Goal: Check status: Check status

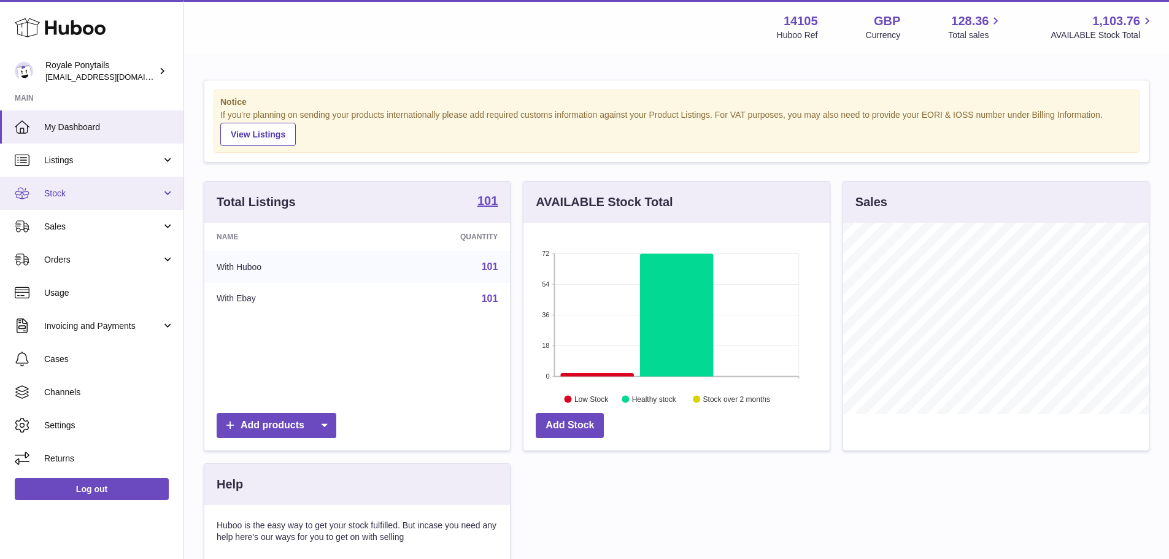
scroll to position [192, 306]
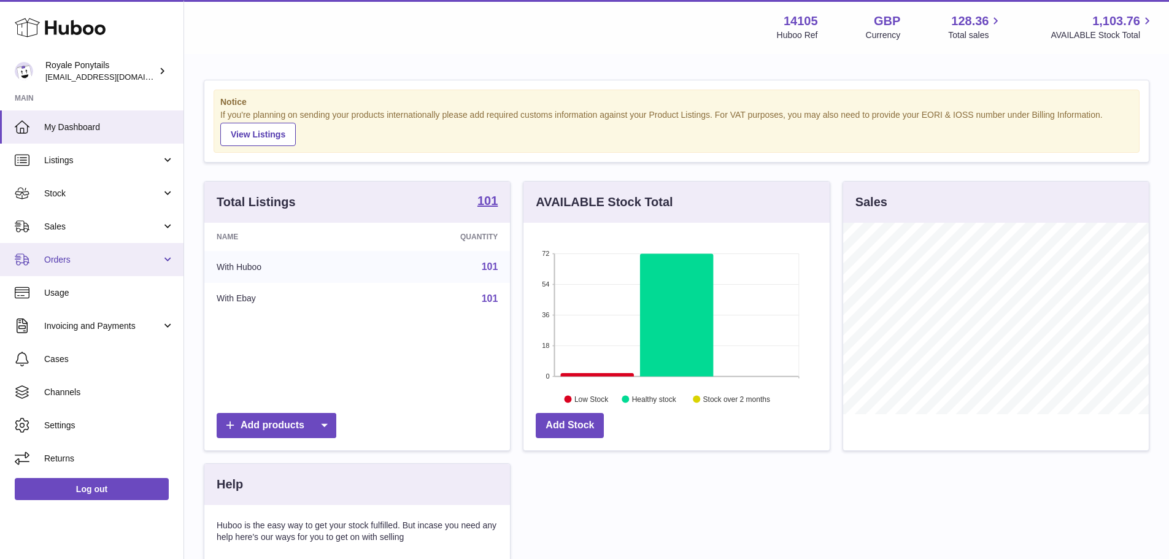
click at [83, 243] on link "Orders" at bounding box center [92, 259] width 184 height 33
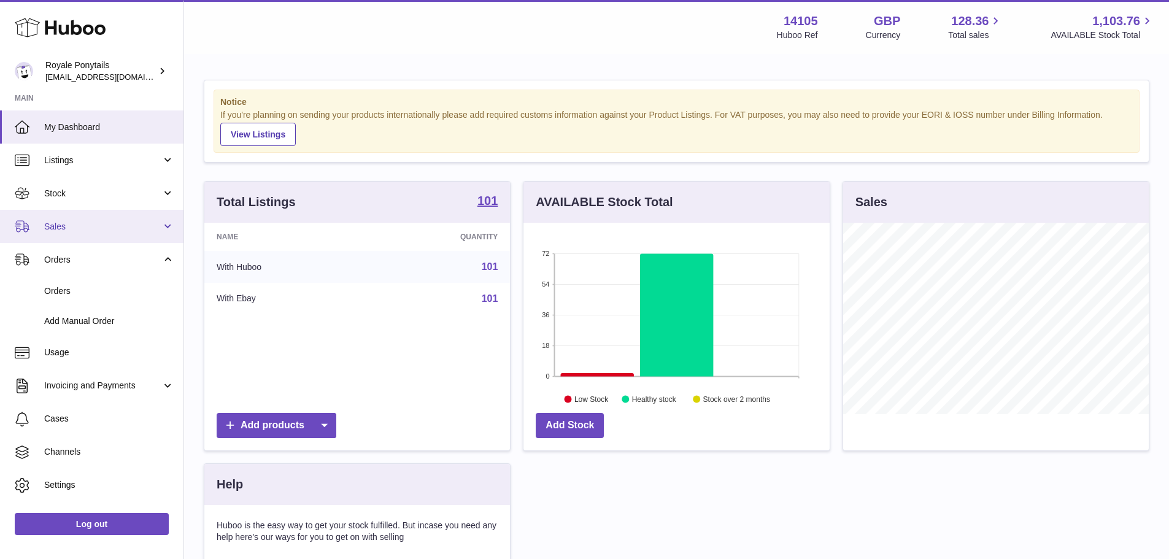
click at [87, 234] on link "Sales" at bounding box center [92, 226] width 184 height 33
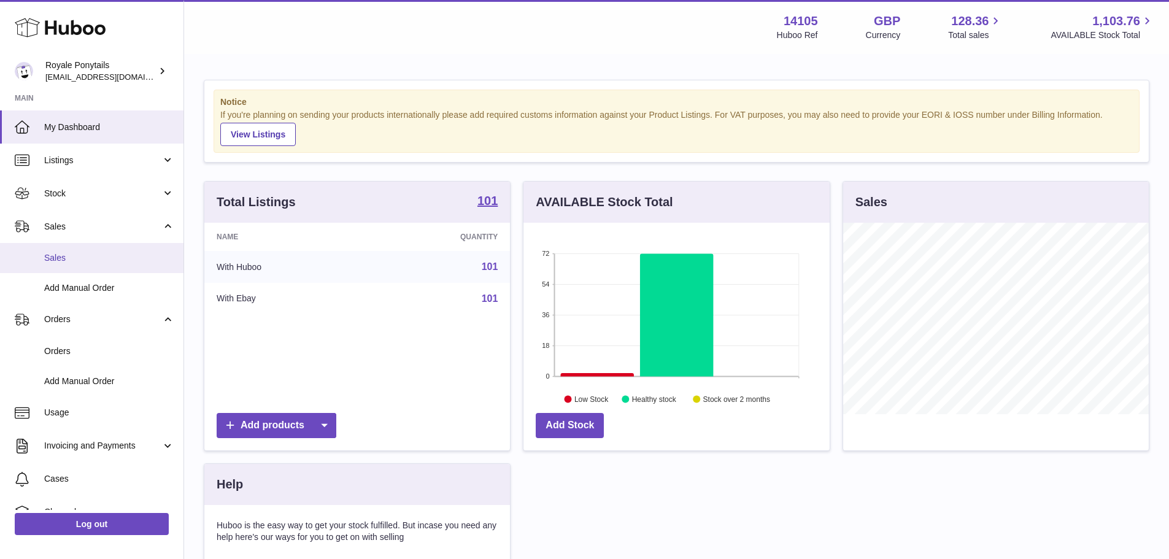
click at [85, 255] on span "Sales" at bounding box center [109, 258] width 130 height 12
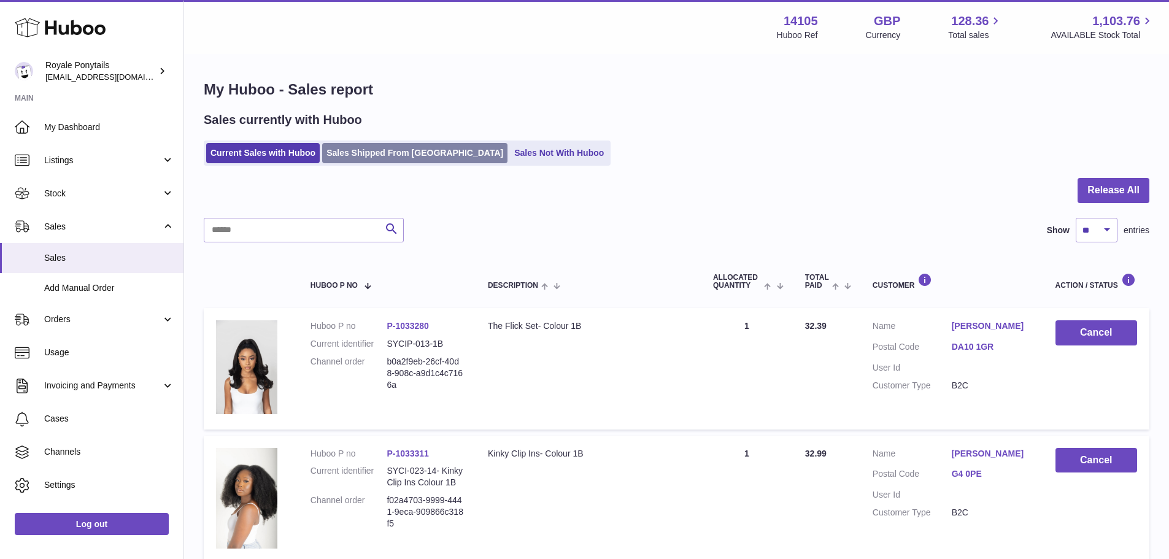
click at [377, 153] on link "Sales Shipped From [GEOGRAPHIC_DATA]" at bounding box center [414, 153] width 185 height 20
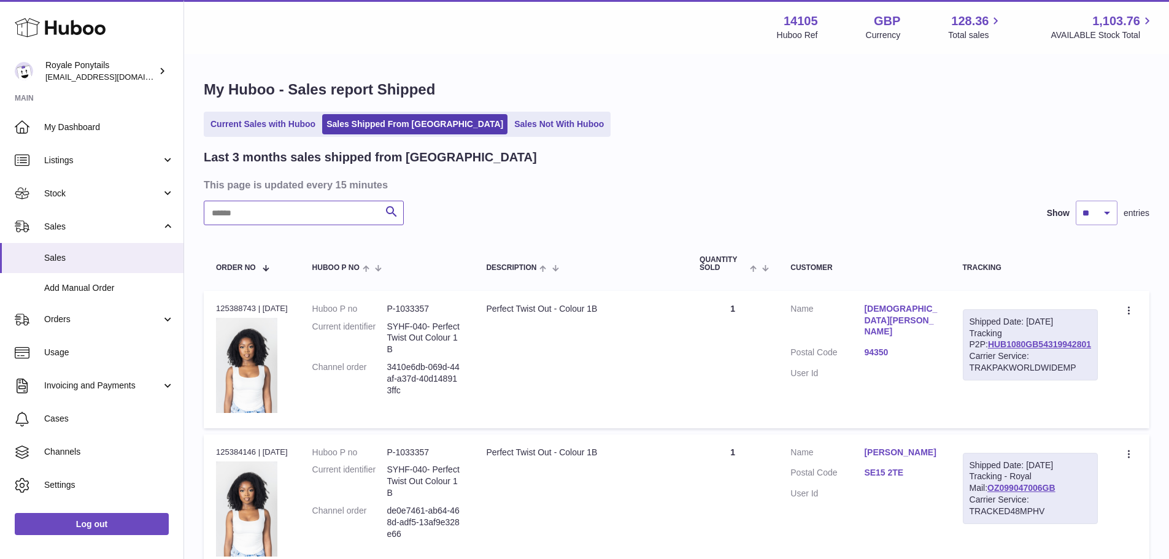
paste input "**********"
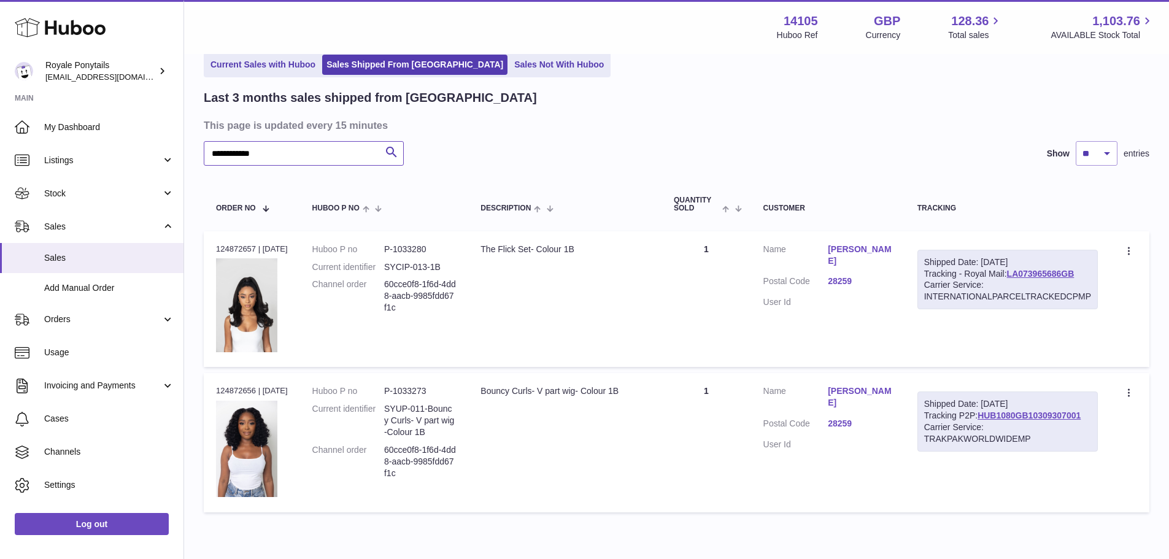
scroll to position [115, 0]
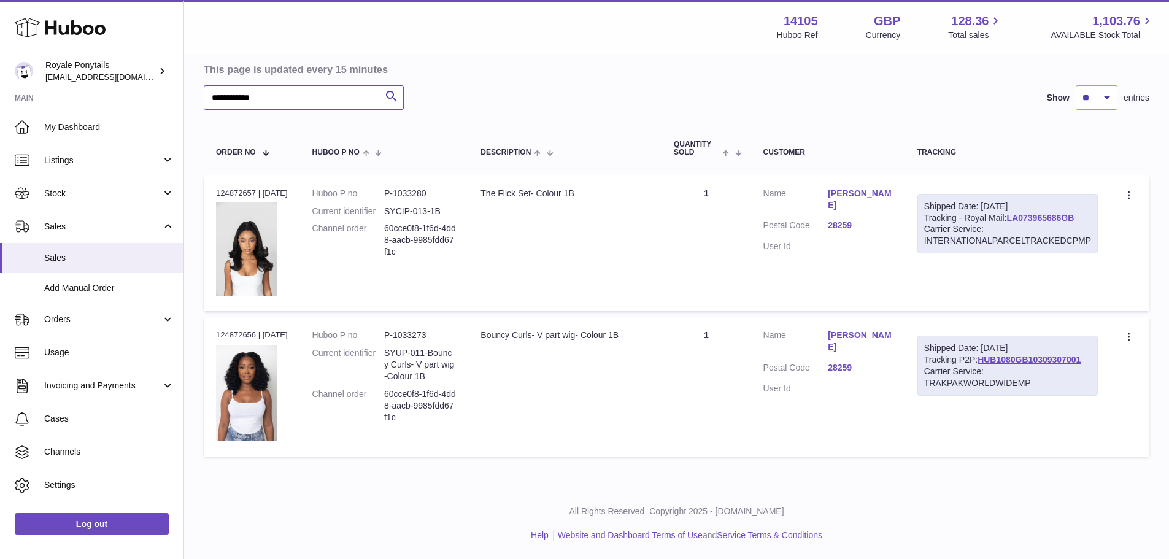
type input "**********"
click at [693, 237] on td "Quantity 1" at bounding box center [707, 244] width 90 height 136
click at [662, 374] on td "Description Bouncy Curls- V part wig- Colour 1B" at bounding box center [564, 386] width 193 height 139
click at [584, 214] on td "Description The Flick Set- Colour 1B" at bounding box center [564, 244] width 193 height 136
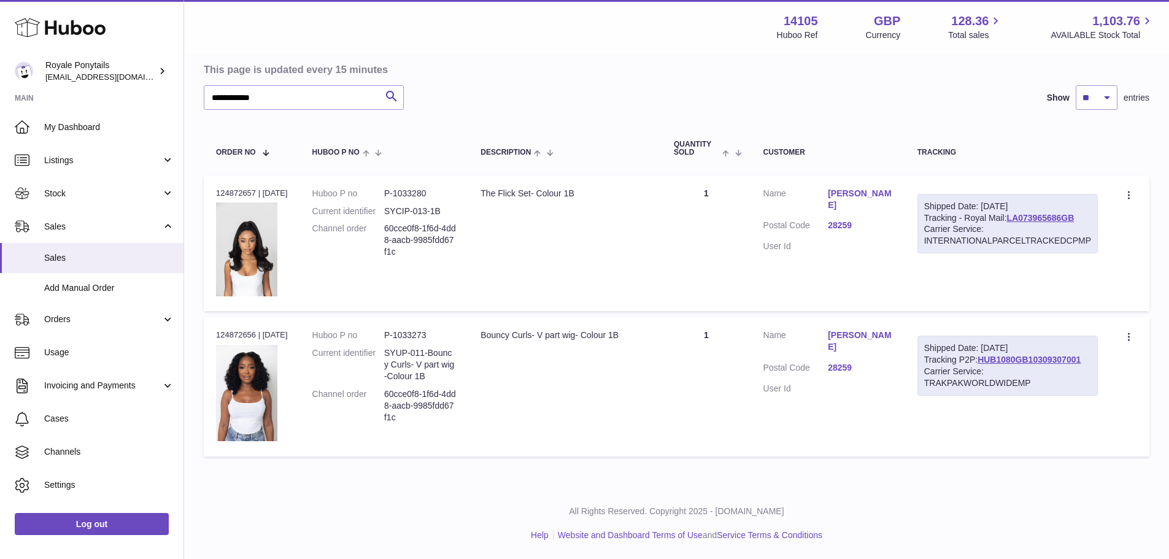
click at [605, 342] on td "Description Bouncy Curls- V part wig- Colour 1B" at bounding box center [564, 386] width 193 height 139
click at [701, 259] on td "Quantity 1" at bounding box center [707, 244] width 90 height 136
click at [955, 247] on div "Carrier Service: INTERNATIONALPARCELTRACKEDCPMP" at bounding box center [1007, 234] width 167 height 23
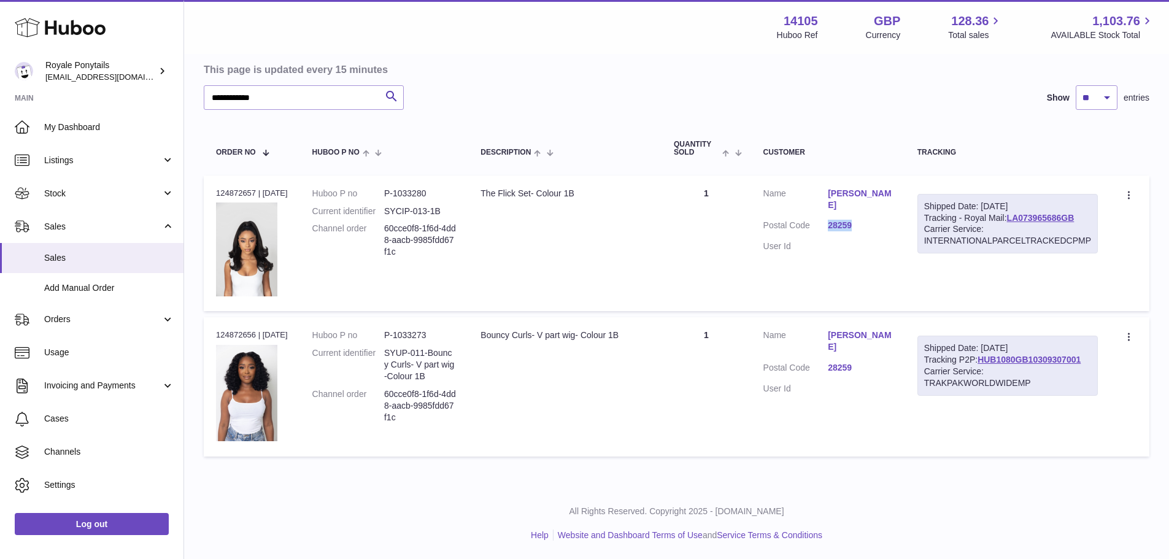
drag, startPoint x: 837, startPoint y: 224, endPoint x: 865, endPoint y: 224, distance: 28.8
click at [865, 224] on dl "Customer Name [PERSON_NAME] Postal Code 28259 User Id" at bounding box center [829, 223] width 130 height 71
click at [849, 258] on td "Customer Name [PERSON_NAME] Postal Code 28259 User Id" at bounding box center [828, 244] width 154 height 136
click at [247, 336] on div "Order no 124872656 | [DATE]" at bounding box center [252, 335] width 72 height 11
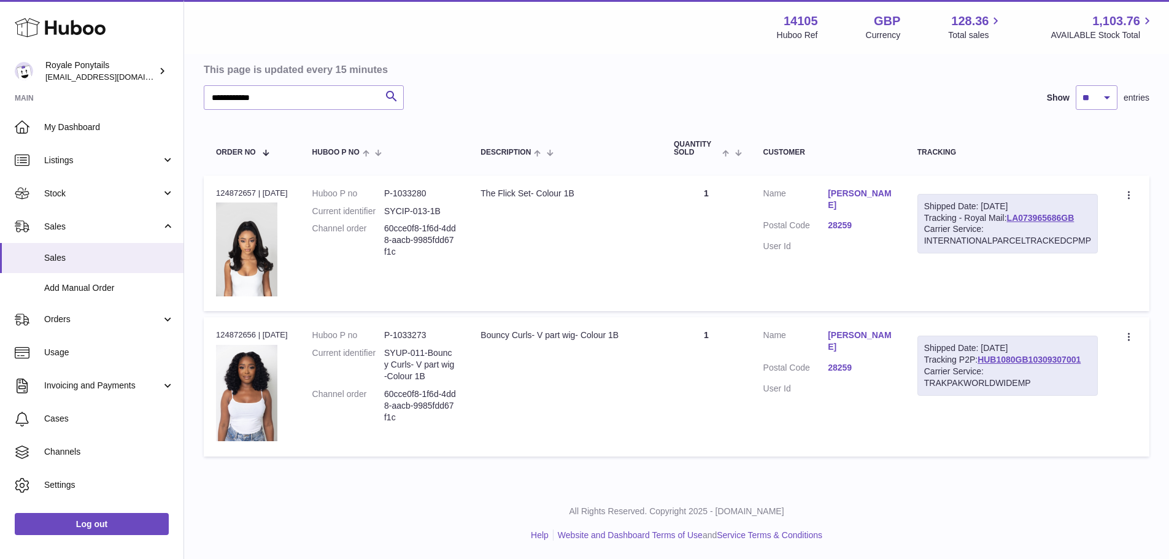
copy div "124872656"
click at [426, 334] on dd "P-1033273" at bounding box center [420, 336] width 72 height 12
drag, startPoint x: 643, startPoint y: 334, endPoint x: 492, endPoint y: 341, distance: 150.5
click at [492, 341] on div "Bouncy Curls- V part wig- Colour 1B" at bounding box center [565, 336] width 169 height 12
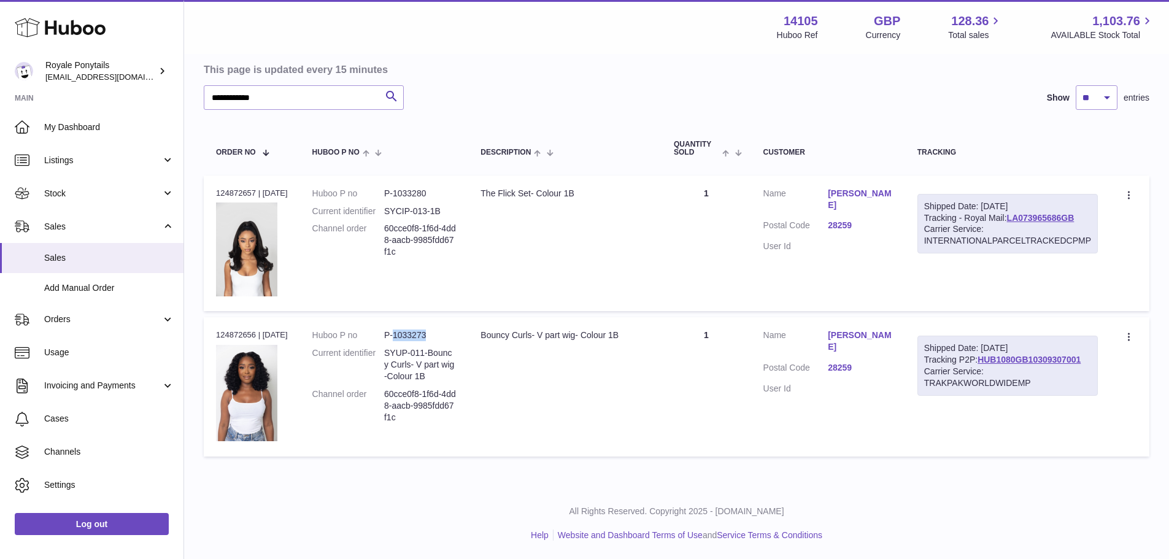
click at [598, 322] on td "Description Bouncy Curls- V part wig- Colour 1B" at bounding box center [564, 386] width 193 height 139
drag, startPoint x: 652, startPoint y: 335, endPoint x: 485, endPoint y: 339, distance: 167.6
click at [485, 339] on td "Description Bouncy Curls- V part wig- Colour 1B" at bounding box center [564, 386] width 193 height 139
copy div "Bouncy Curls- V part wig- Colour 1B"
click at [536, 198] on div "The Flick Set- Colour 1B" at bounding box center [565, 194] width 169 height 12
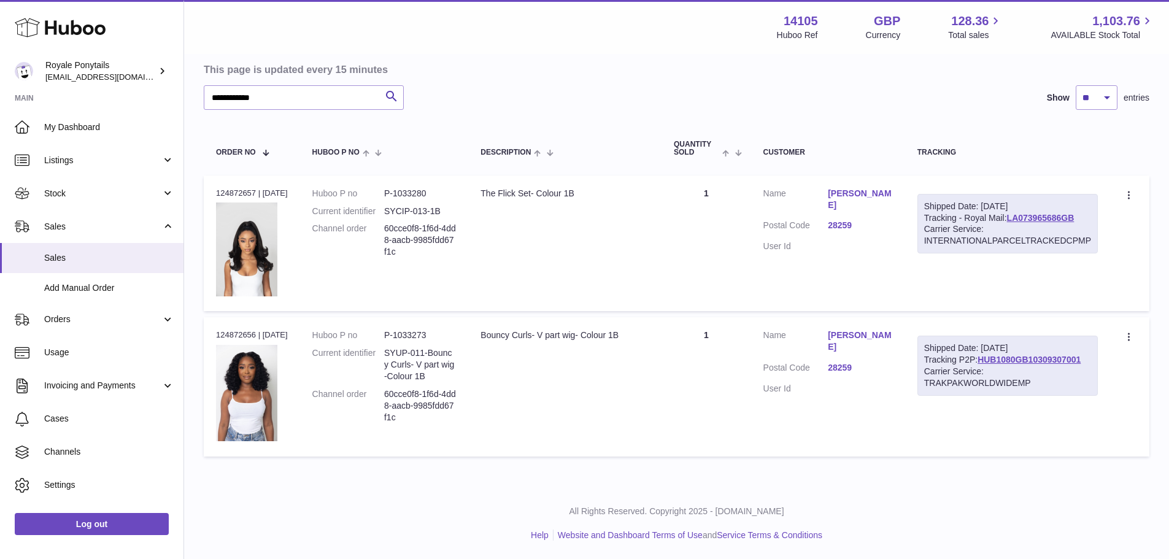
click at [536, 198] on div "The Flick Set- Colour 1B" at bounding box center [565, 194] width 169 height 12
copy tr "The Flick Set- Colour 1B"
click at [1007, 223] on link "LA073965686GB" at bounding box center [1041, 218] width 68 height 10
